Goal: Information Seeking & Learning: Learn about a topic

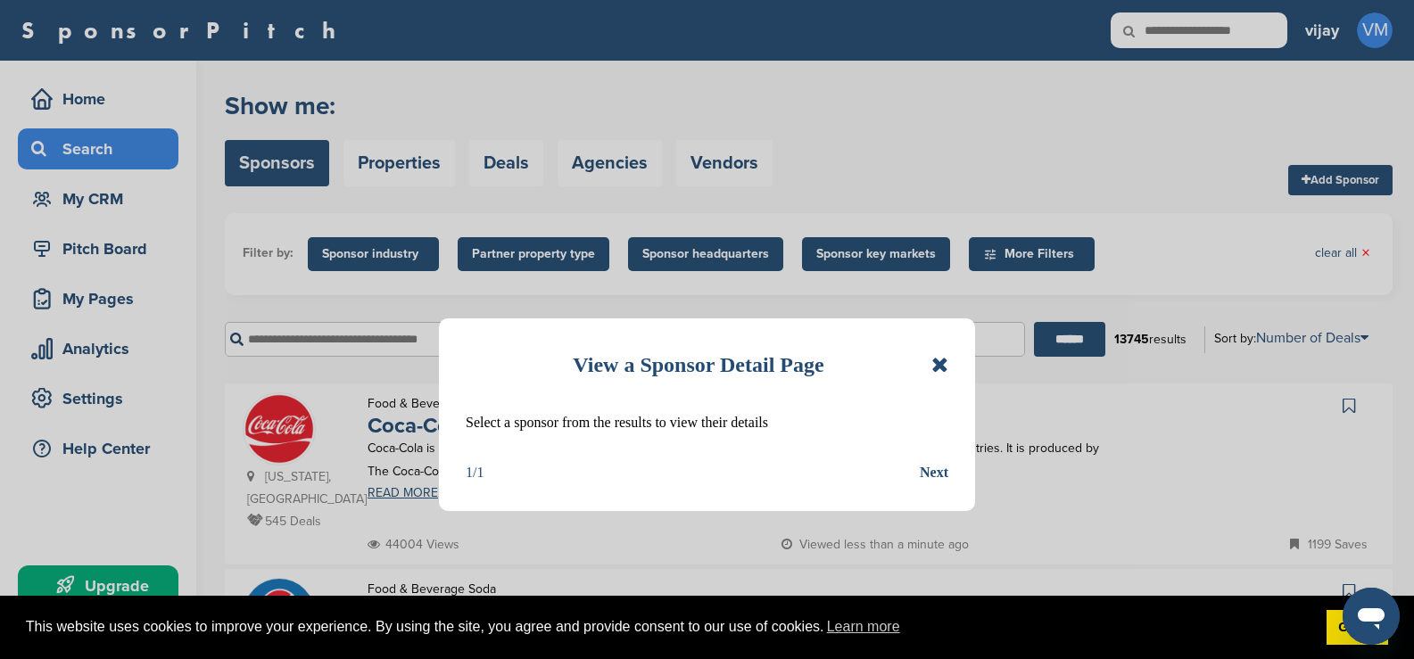
click at [944, 368] on icon at bounding box center [940, 364] width 17 height 21
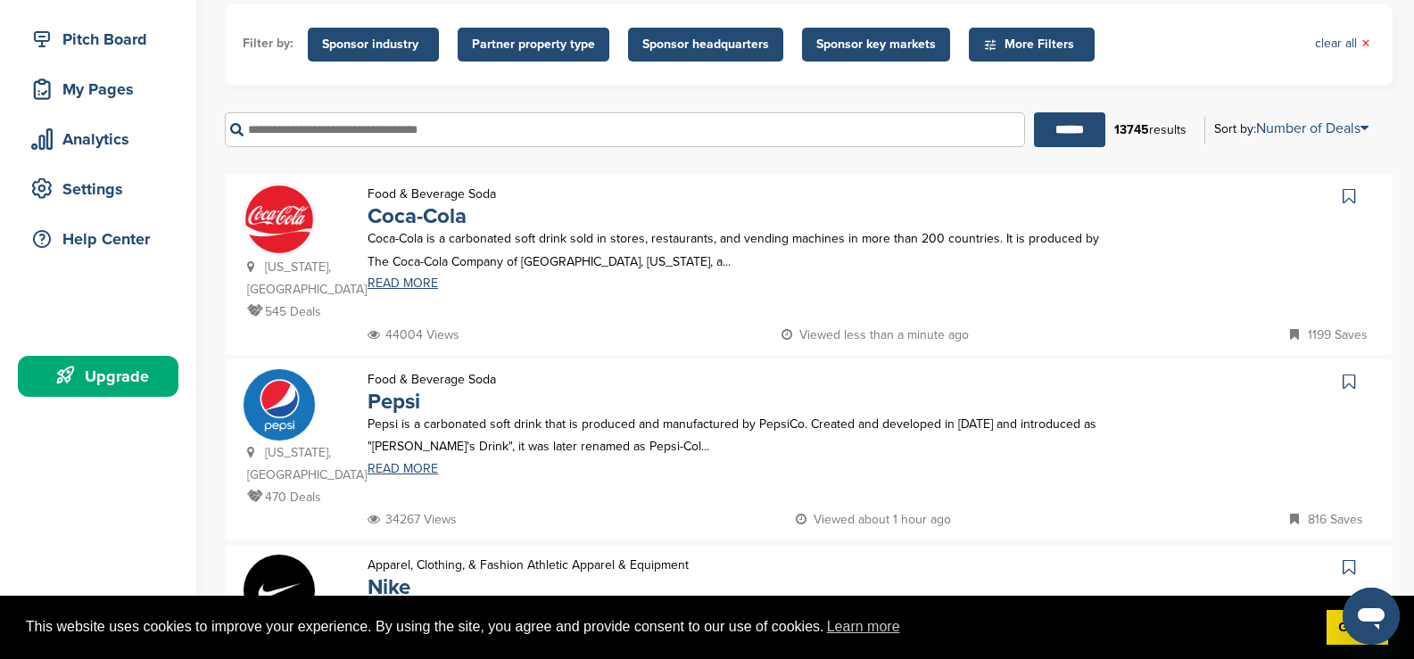
scroll to position [178, 0]
